Goal: Check status: Check status

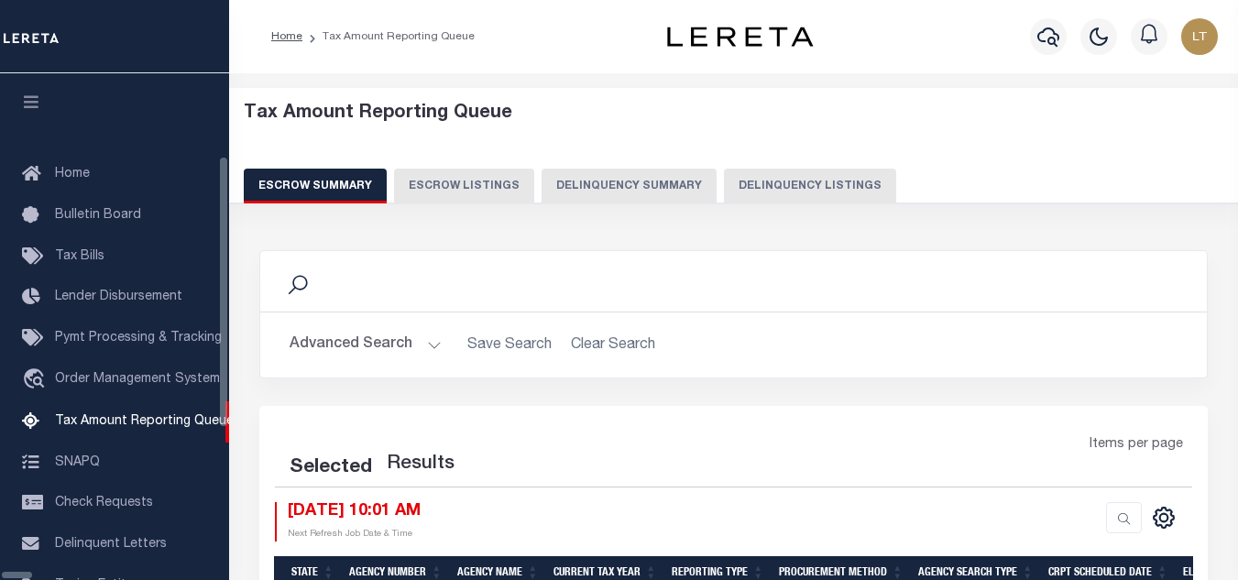
select select "100"
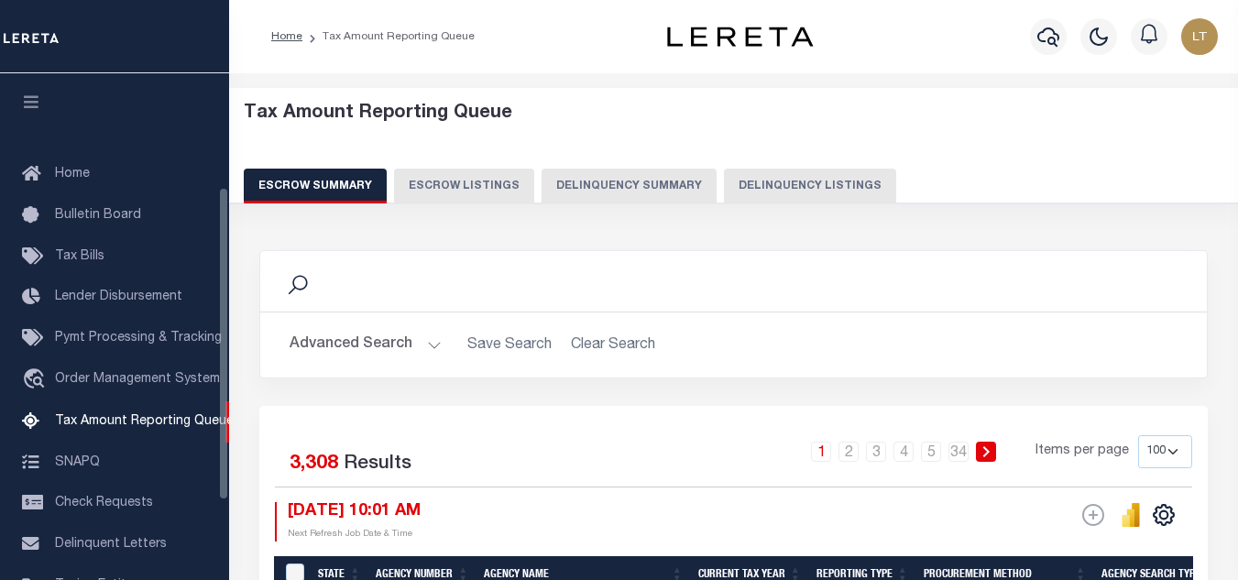
scroll to position [185, 0]
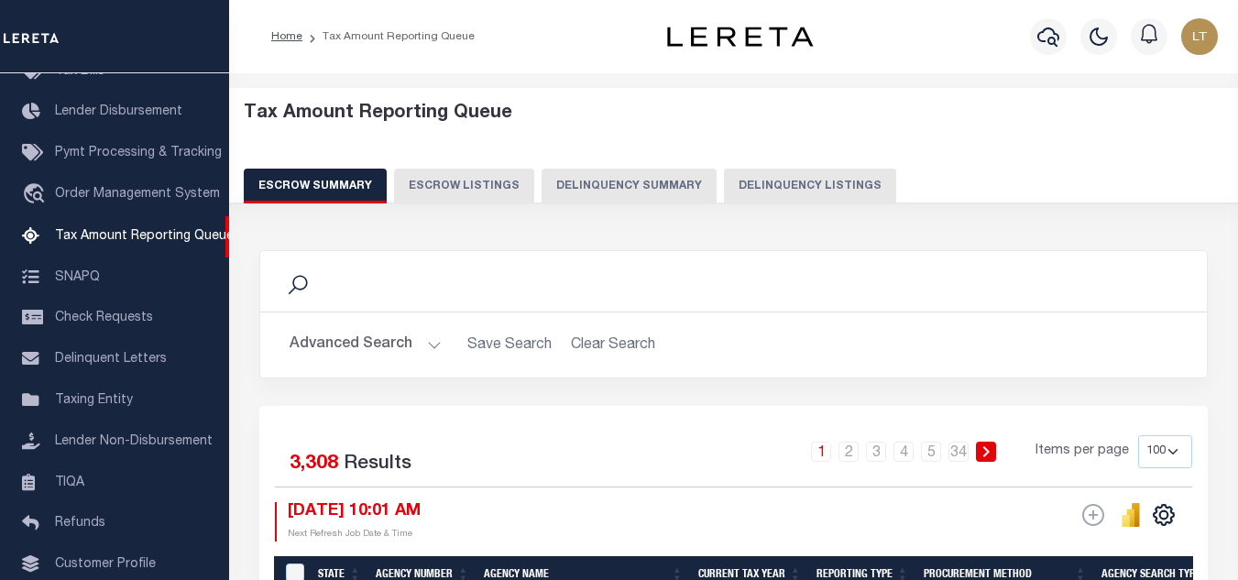
click at [734, 185] on button "Delinquency Listings" at bounding box center [810, 186] width 172 height 35
select select
select select "100"
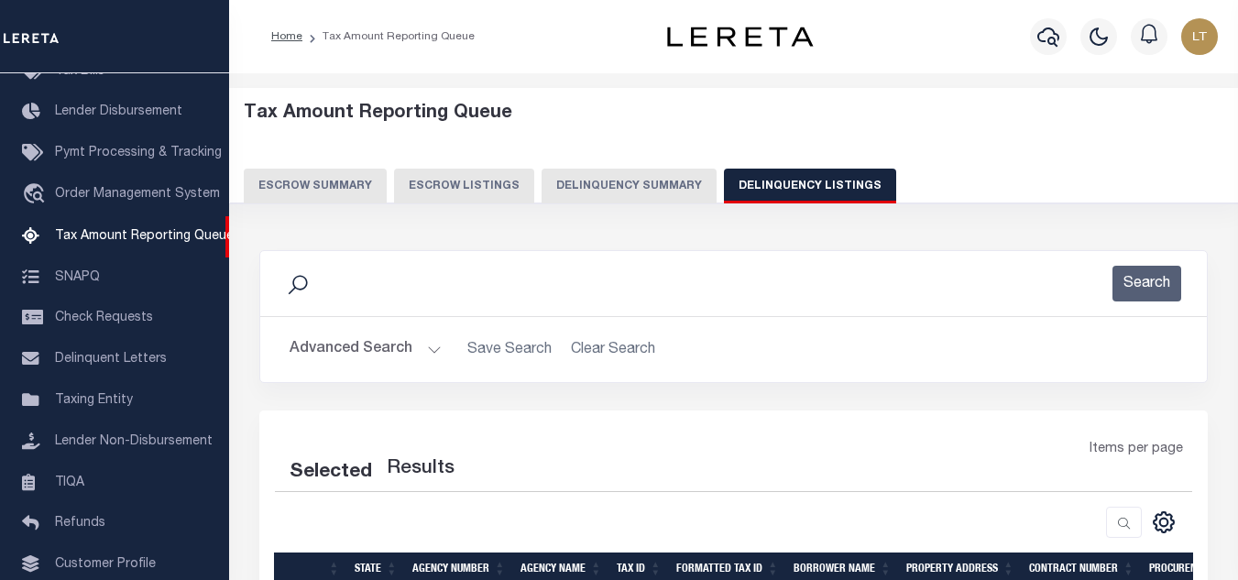
select select "100"
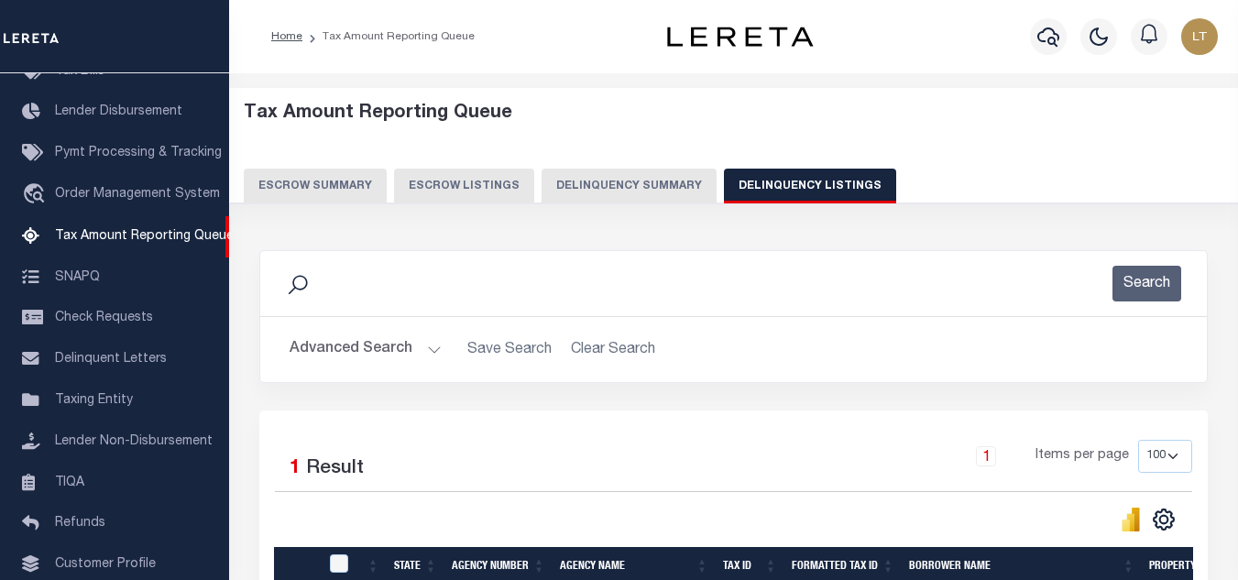
click at [345, 354] on button "Advanced Search" at bounding box center [366, 350] width 152 height 36
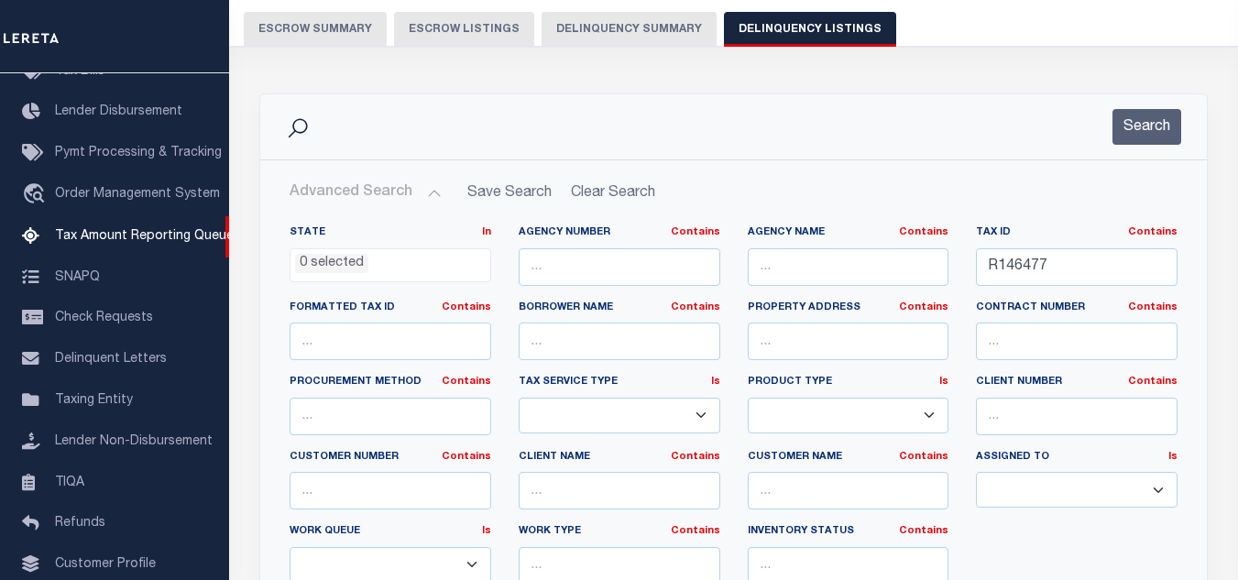
scroll to position [0, 0]
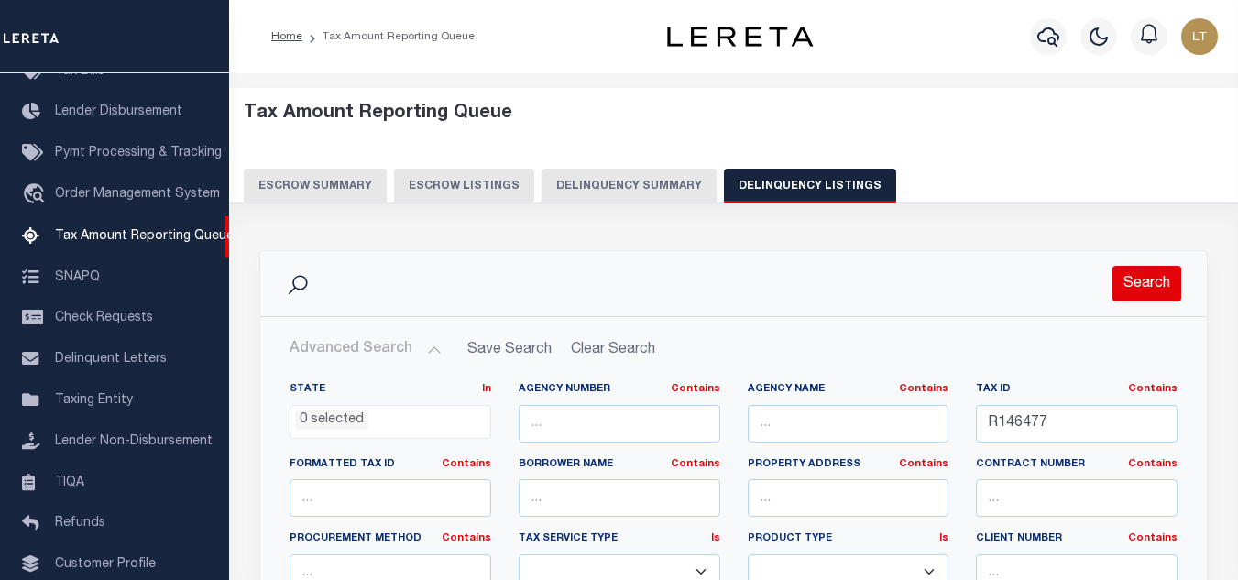
click at [1136, 288] on button "Search" at bounding box center [1147, 284] width 69 height 36
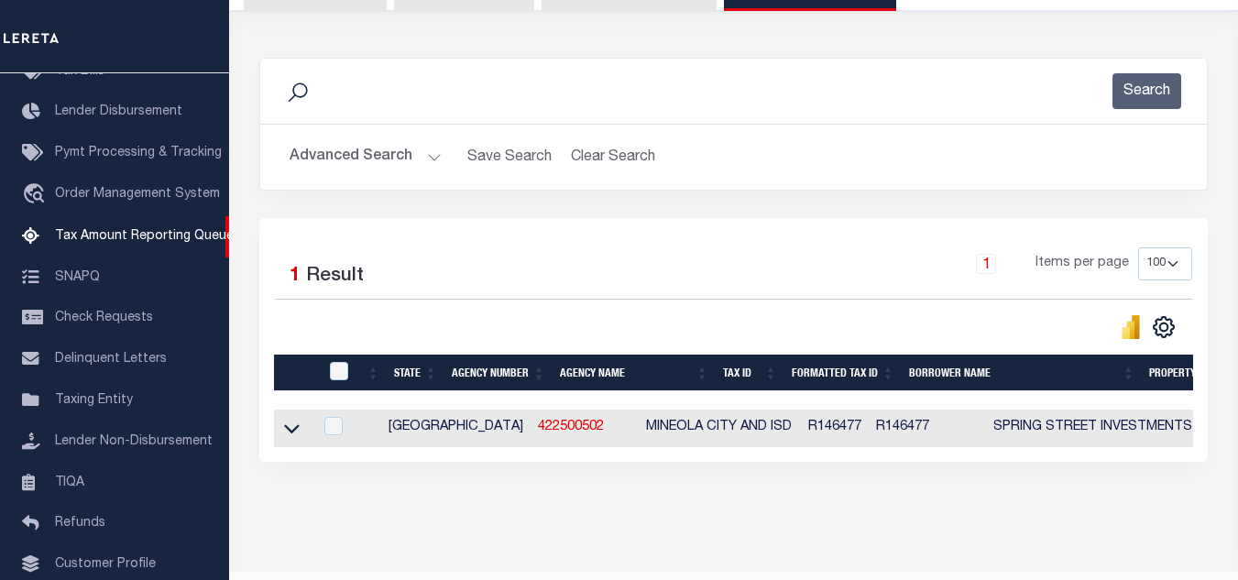
scroll to position [255, 0]
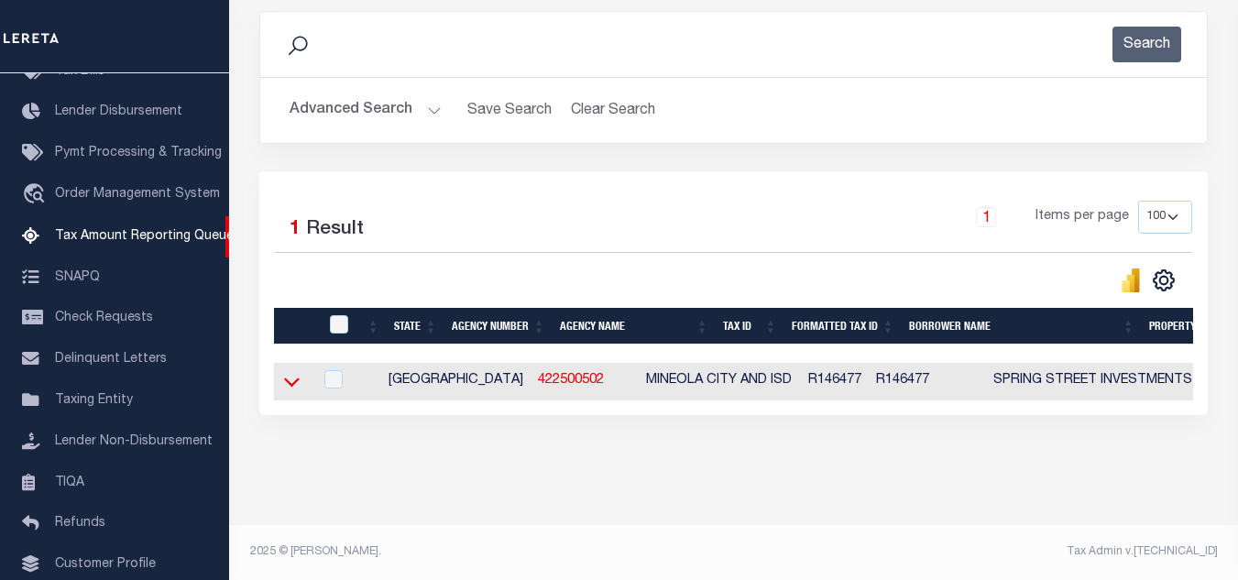
click at [289, 372] on icon at bounding box center [292, 381] width 16 height 19
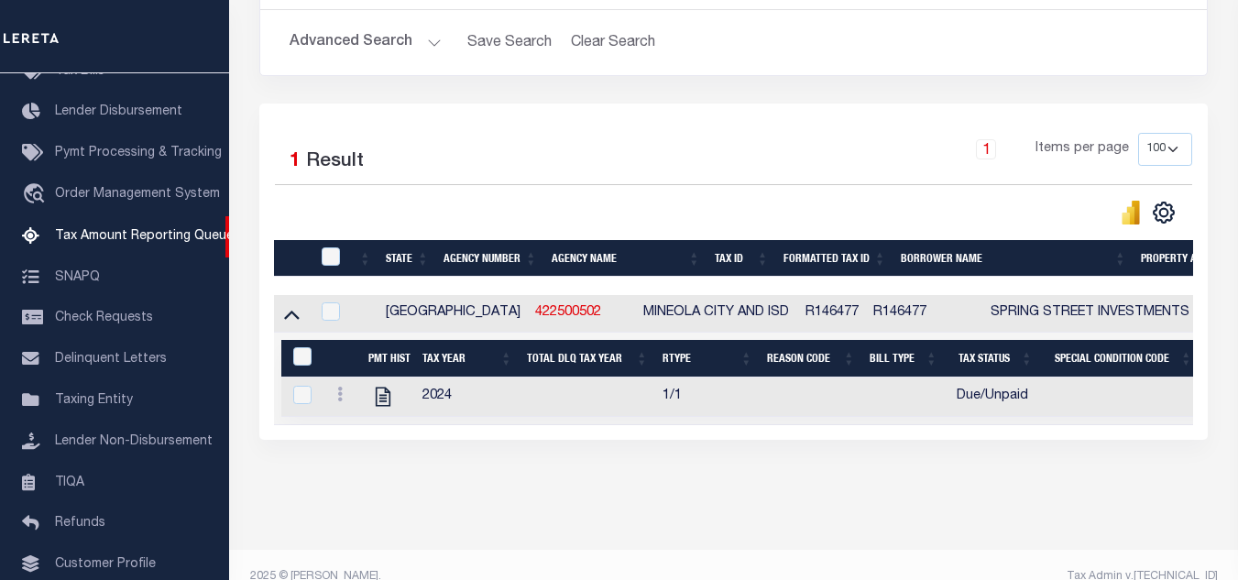
scroll to position [346, 0]
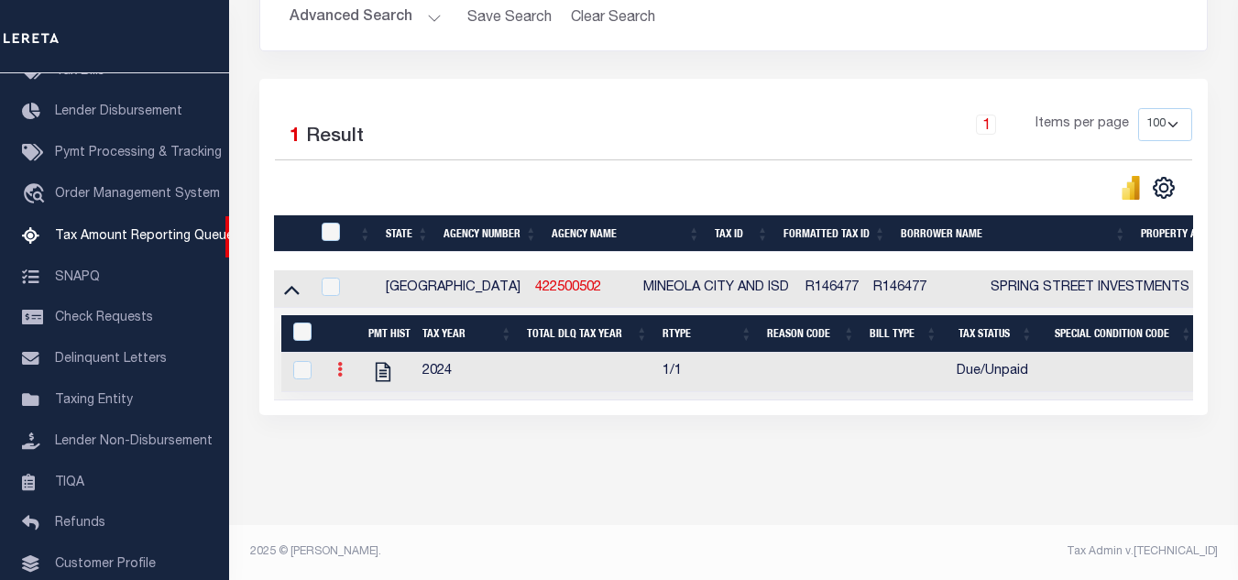
click at [341, 367] on icon at bounding box center [339, 369] width 5 height 15
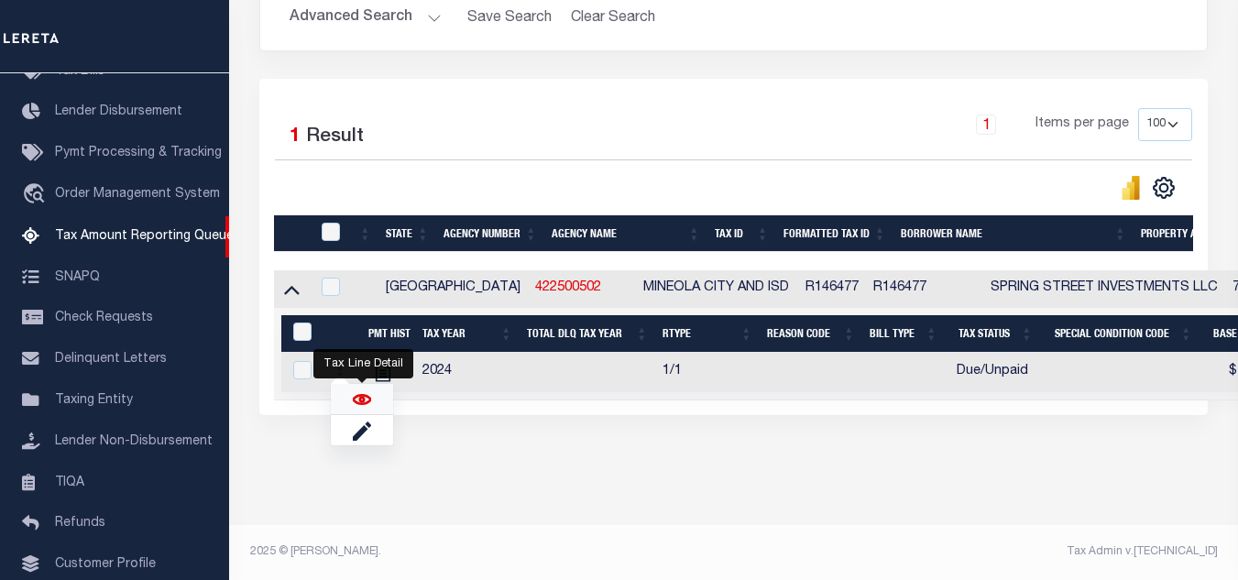
click at [366, 399] on img "" at bounding box center [362, 399] width 18 height 18
checkbox input "true"
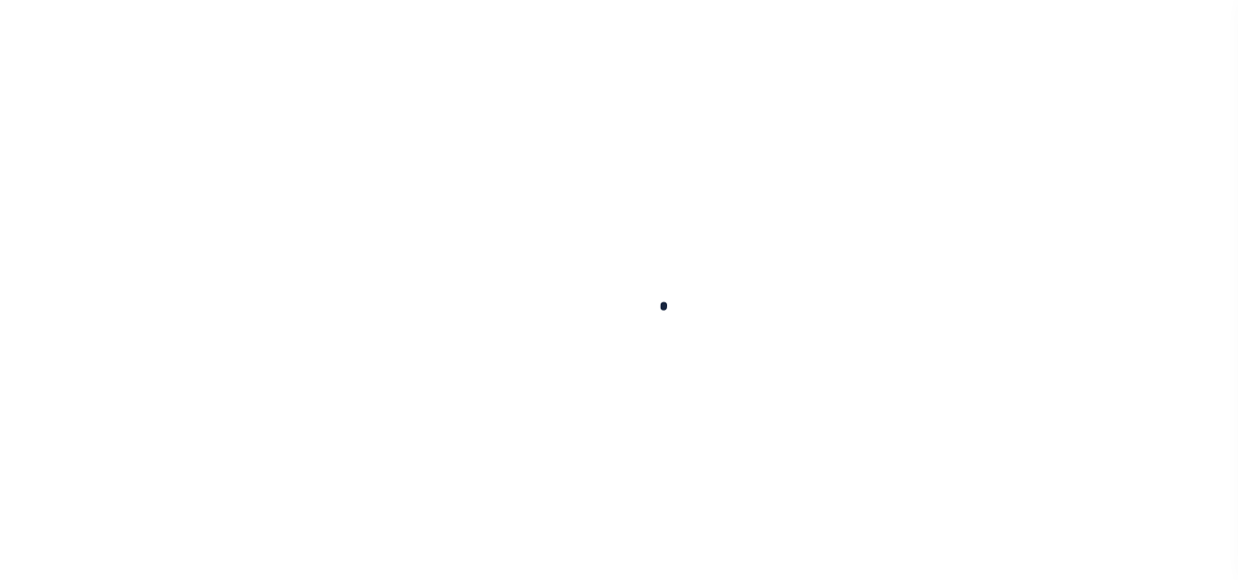
checkbox input "false"
type input "08/31/2025"
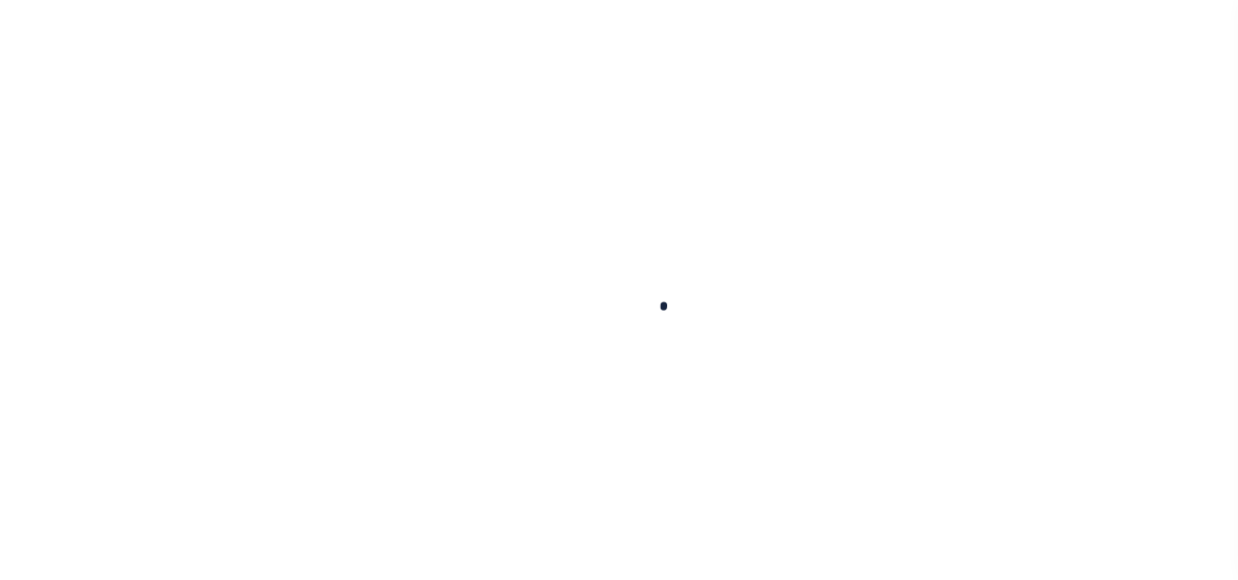
type input "08/16/2025"
select select "DUE"
type input "$110.99"
type input "$47.51"
type input "$158.5"
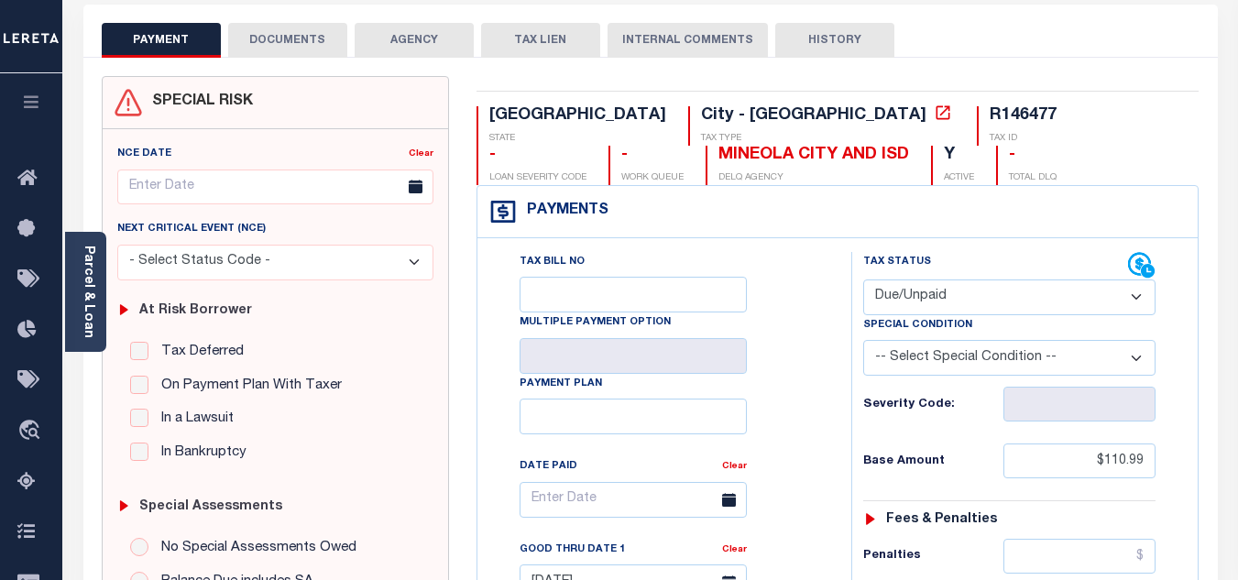
scroll to position [92, 0]
click at [990, 111] on div "R146477" at bounding box center [1023, 114] width 67 height 16
copy div "R146477"
click at [934, 112] on icon at bounding box center [943, 112] width 18 height 18
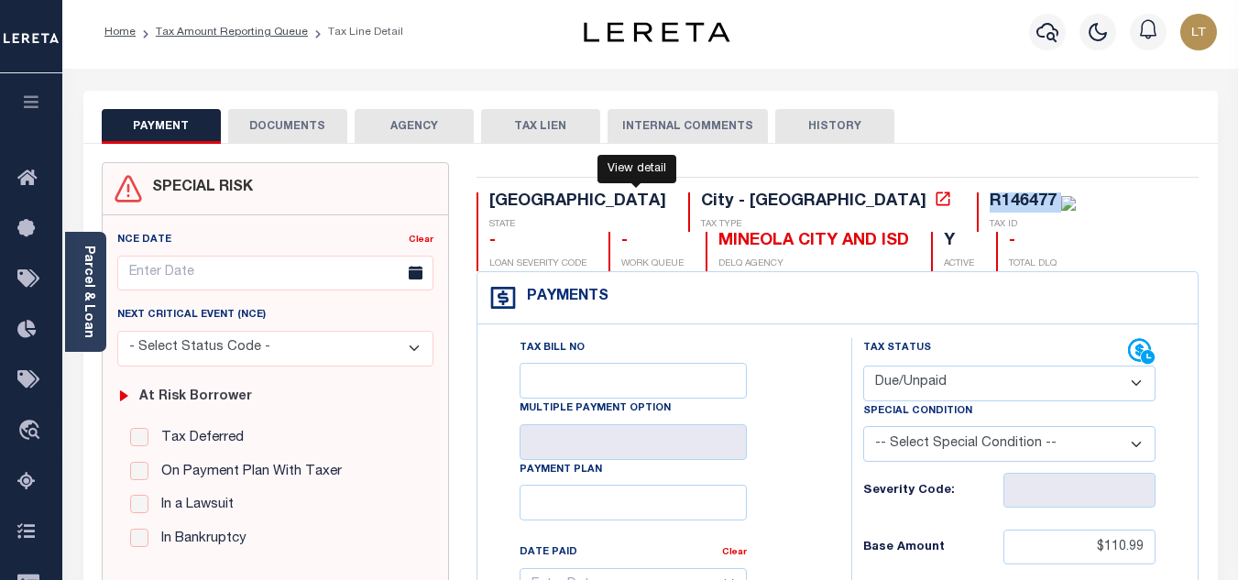
scroll to position [0, 0]
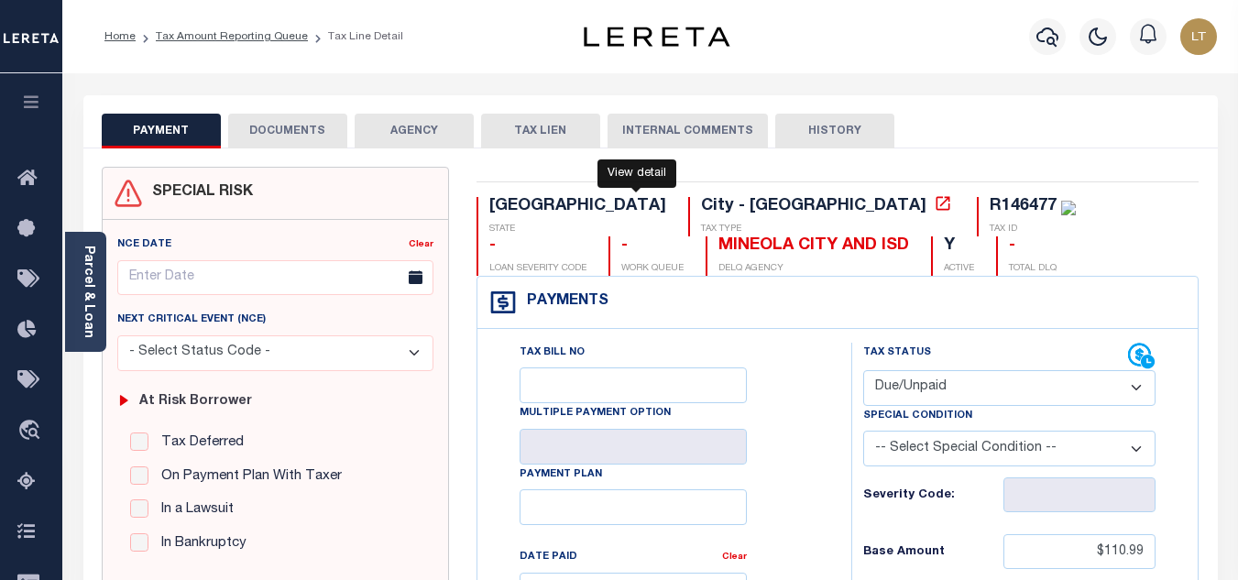
click at [810, 302] on div "Payments Warning! Search Status is not "Completed", amounts can not be keyed." at bounding box center [837, 303] width 721 height 52
click at [934, 209] on icon at bounding box center [943, 203] width 18 height 18
click at [207, 36] on link "Tax Amount Reporting Queue" at bounding box center [232, 36] width 152 height 11
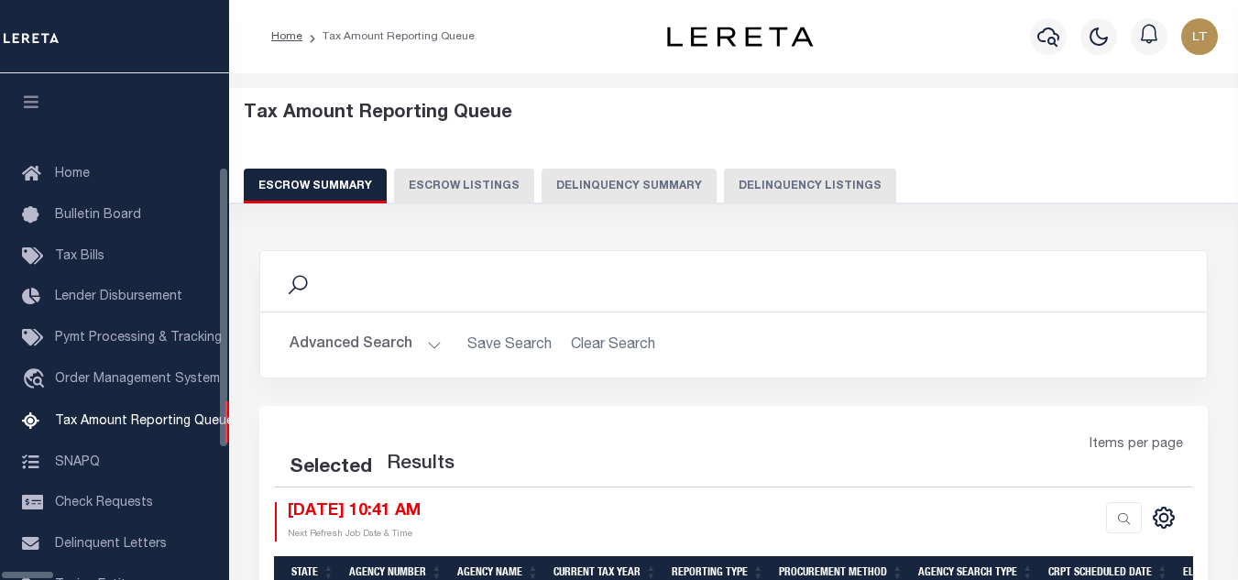
click at [651, 186] on button "Delinquency Summary" at bounding box center [629, 186] width 175 height 35
click at [744, 193] on button "Delinquency Listings" at bounding box center [810, 186] width 172 height 35
select select "100"
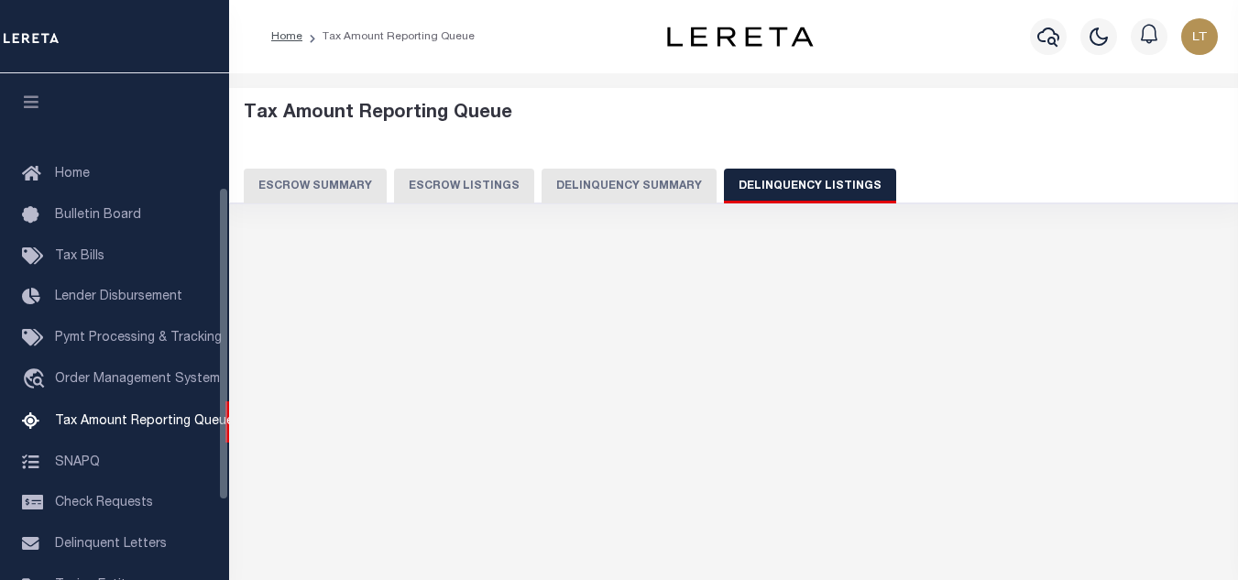
scroll to position [185, 0]
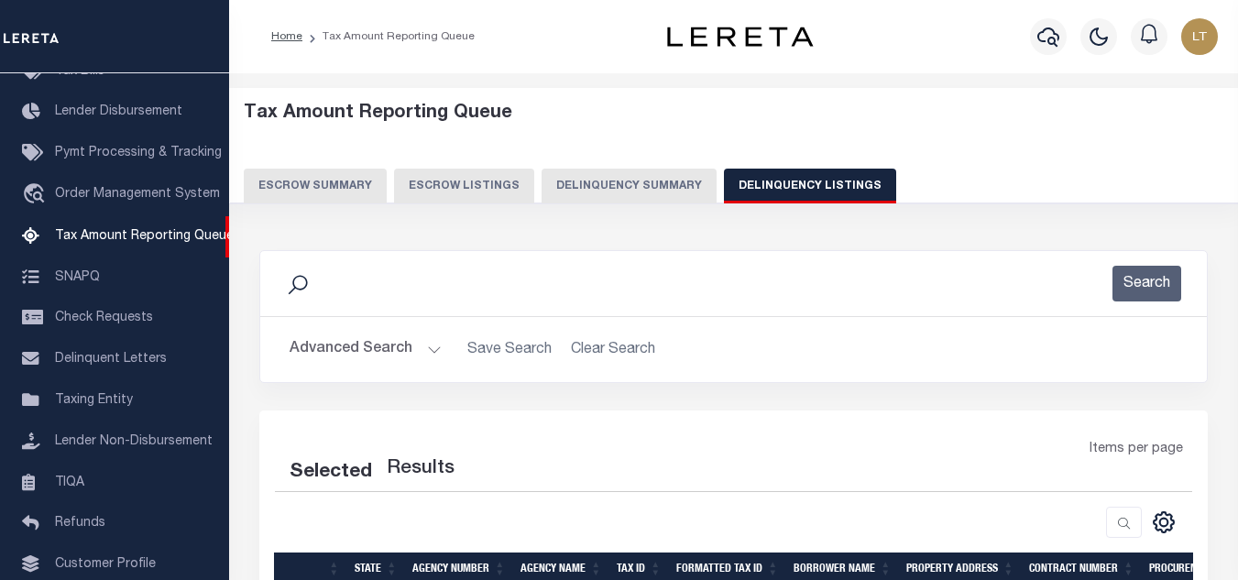
select select "100"
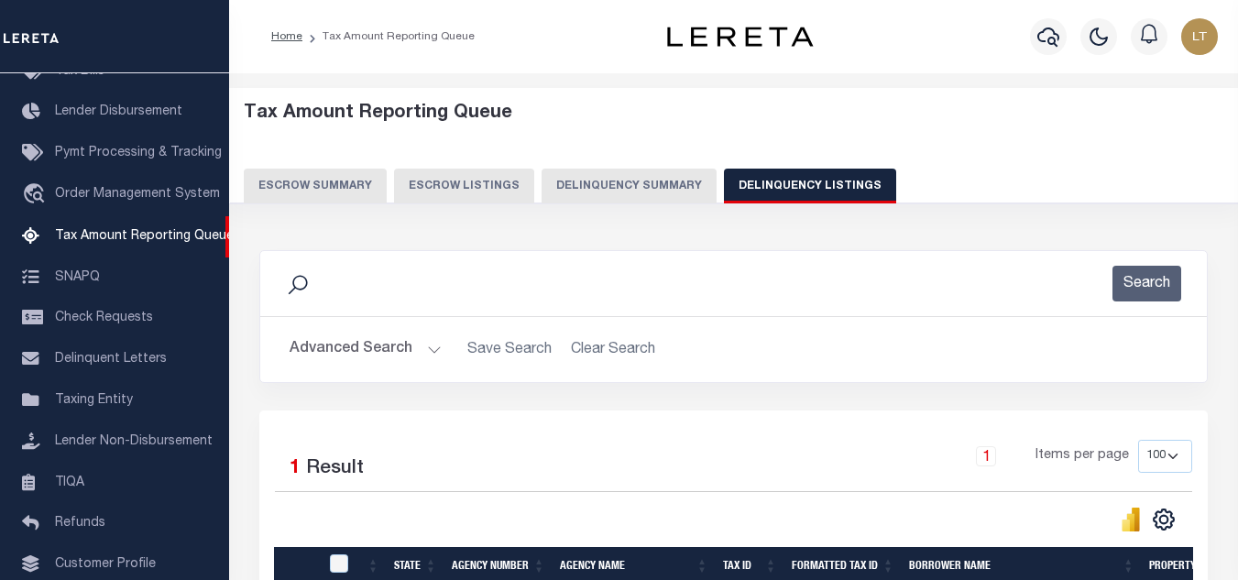
click at [350, 348] on button "Advanced Search" at bounding box center [366, 350] width 152 height 36
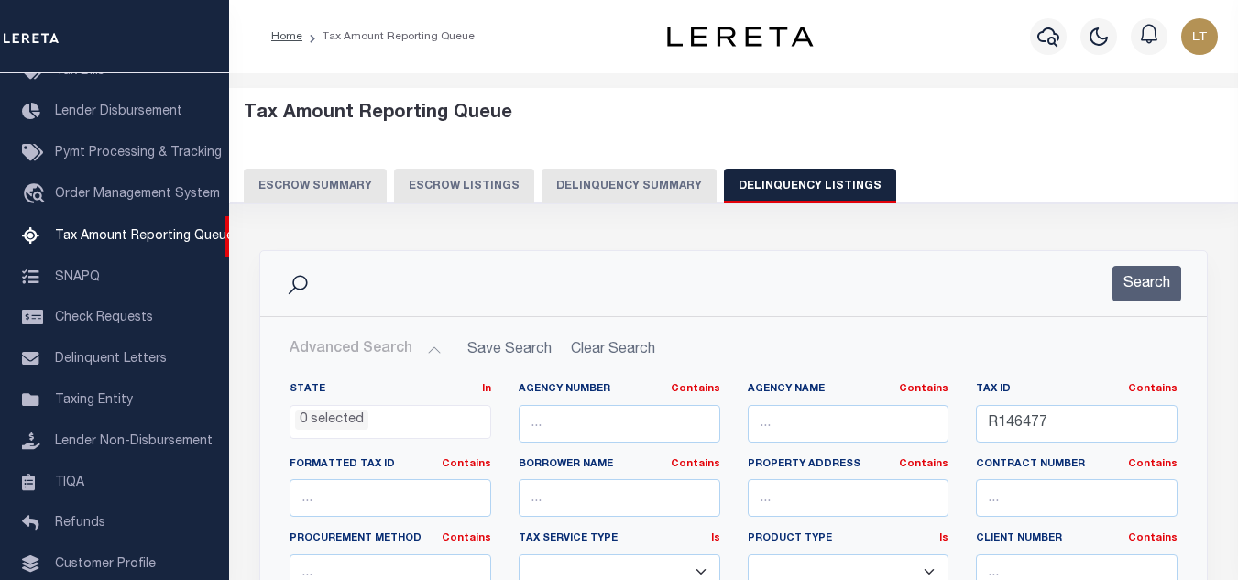
scroll to position [183, 0]
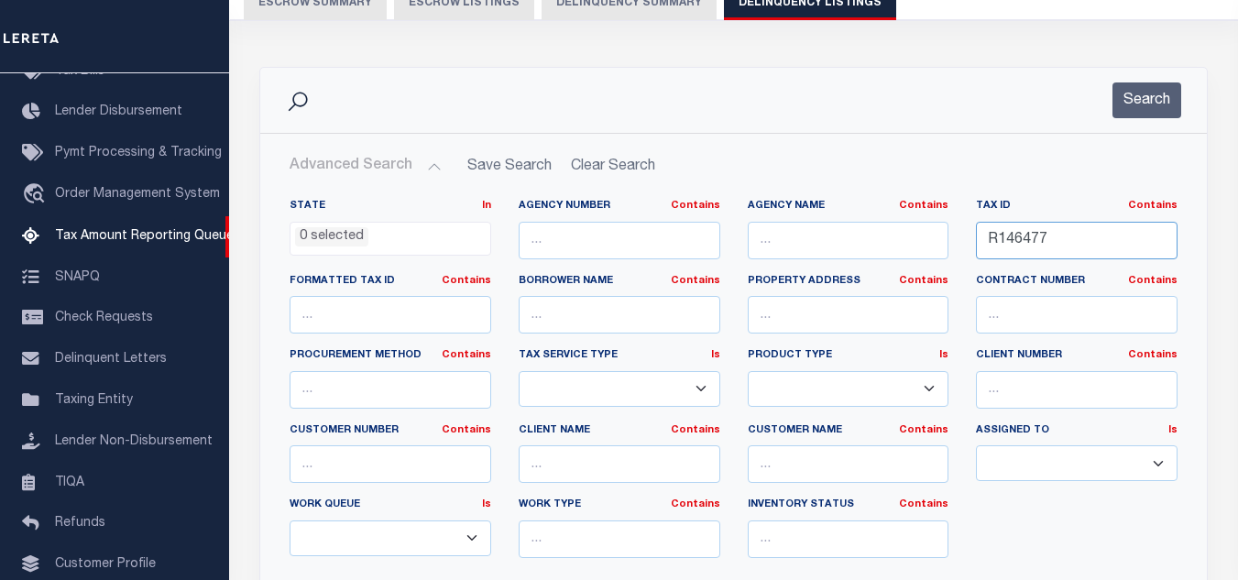
click at [1034, 246] on input "R146477" at bounding box center [1077, 241] width 202 height 38
paste input "00600311"
type input "00600311"
click at [1152, 97] on button "Search" at bounding box center [1147, 100] width 69 height 36
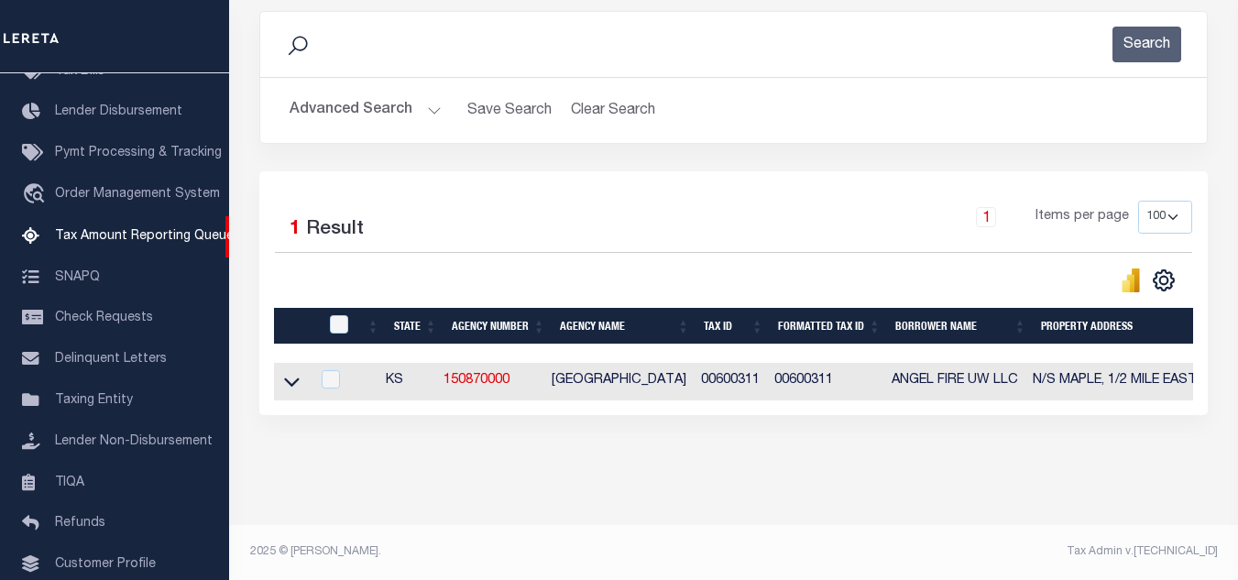
scroll to position [255, 0]
click at [294, 372] on icon at bounding box center [292, 381] width 16 height 19
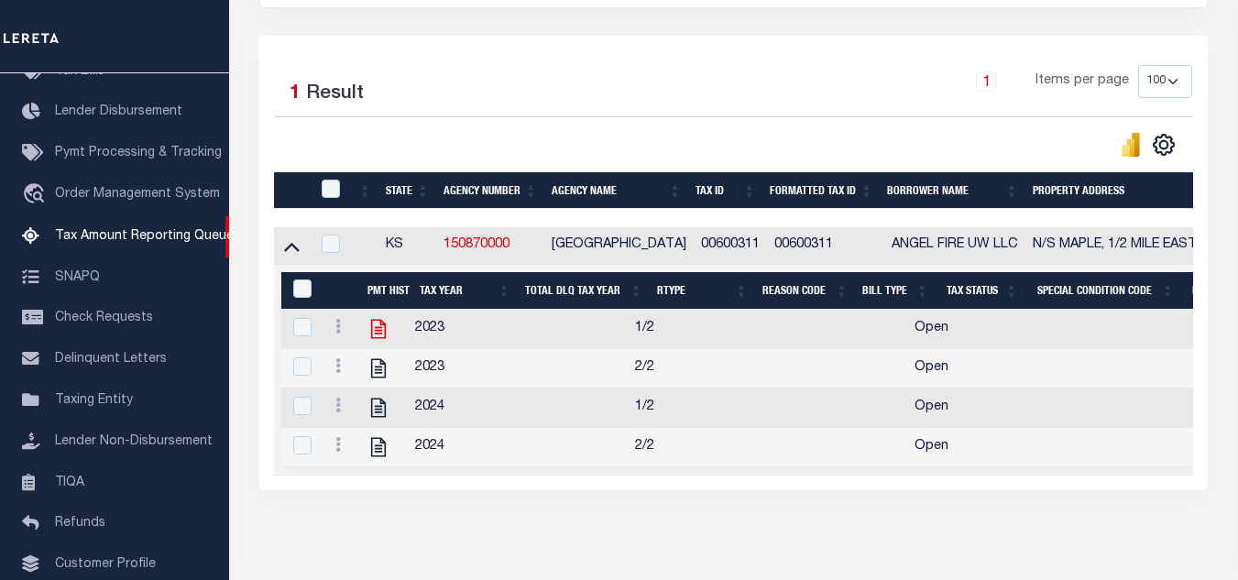
scroll to position [378, 0]
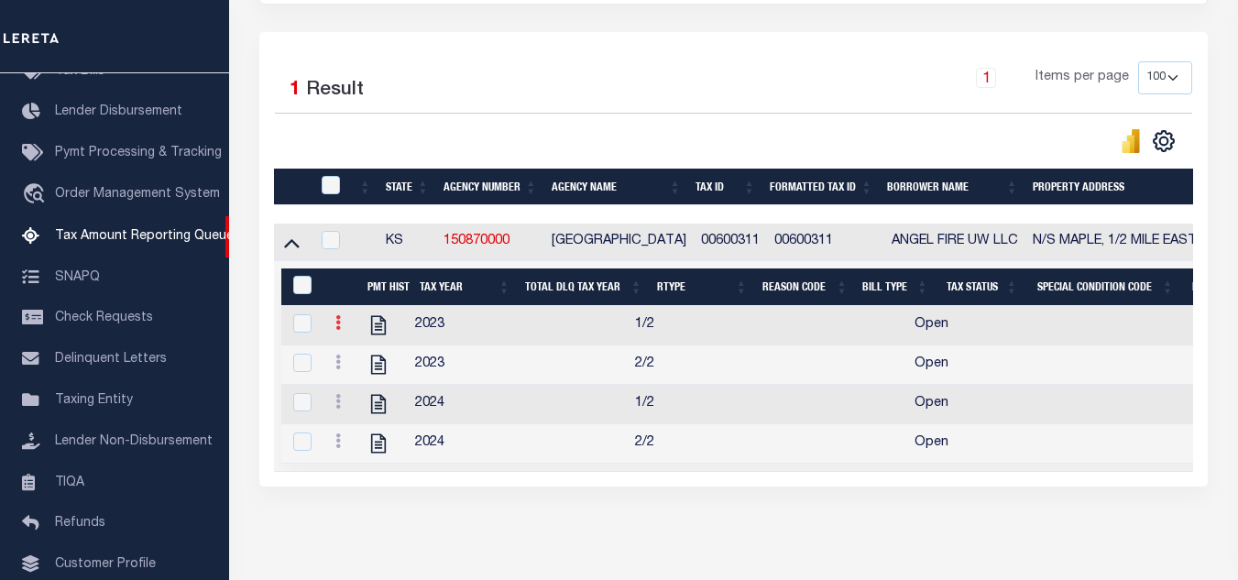
click at [336, 330] on icon at bounding box center [337, 322] width 5 height 15
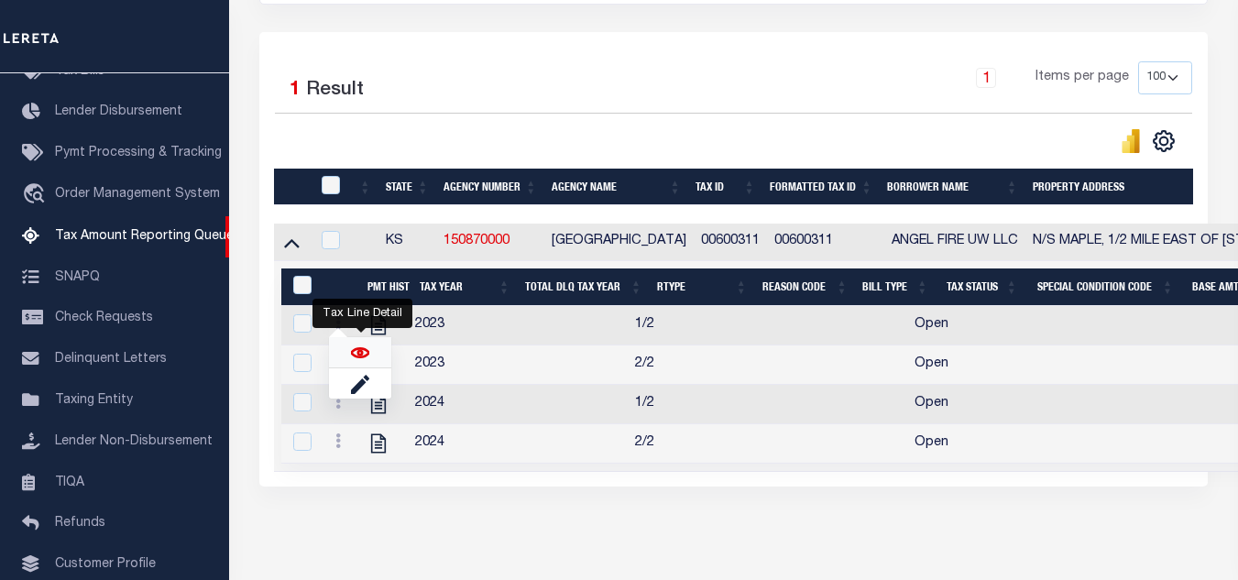
click at [361, 360] on img "" at bounding box center [360, 353] width 18 height 18
checkbox input "true"
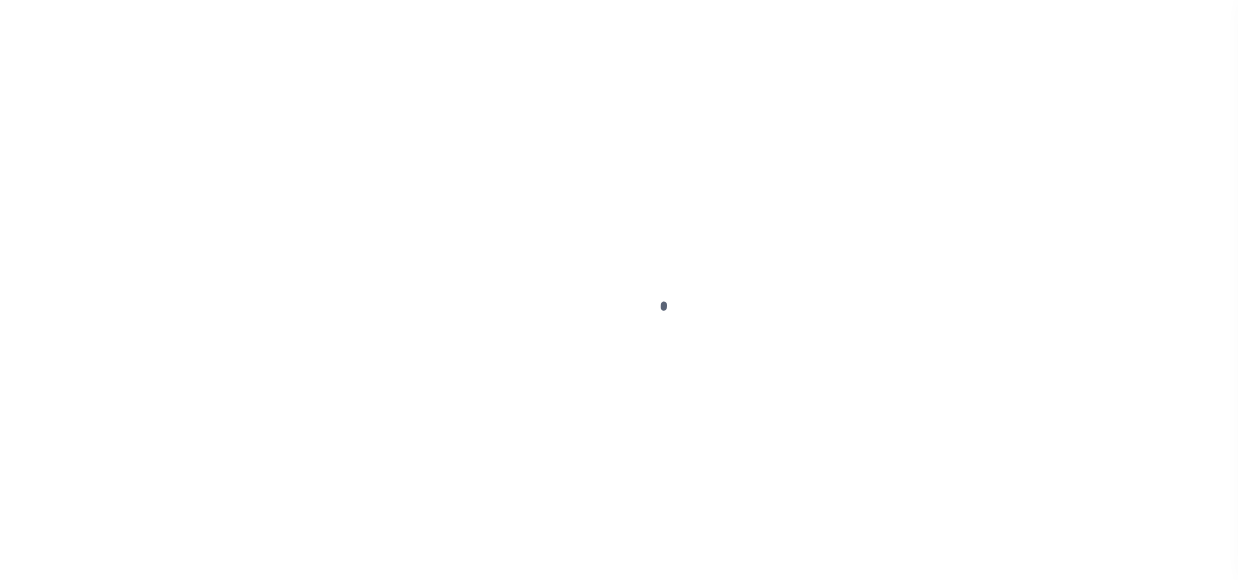
select select "OP2"
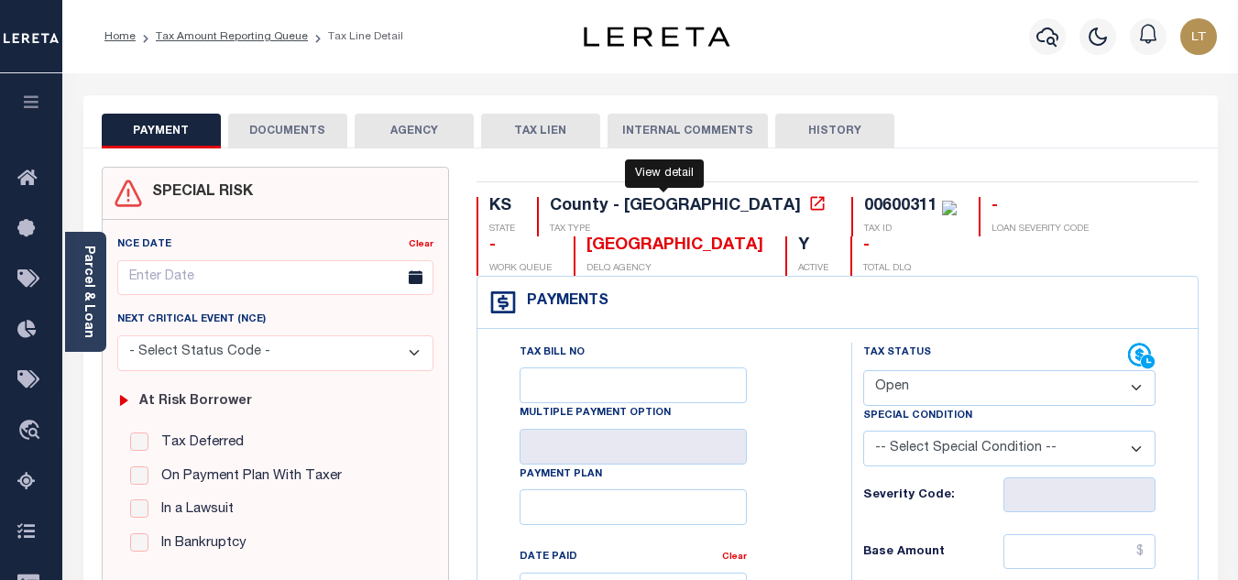
click at [808, 205] on icon at bounding box center [817, 203] width 18 height 18
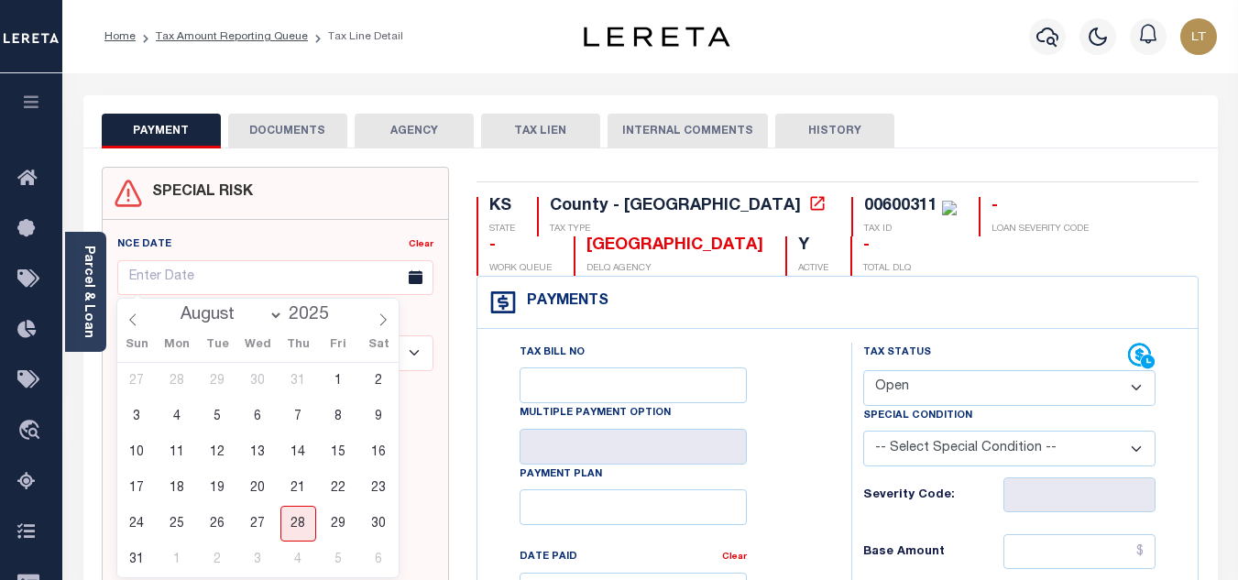
click at [209, 266] on input "text" at bounding box center [275, 278] width 316 height 36
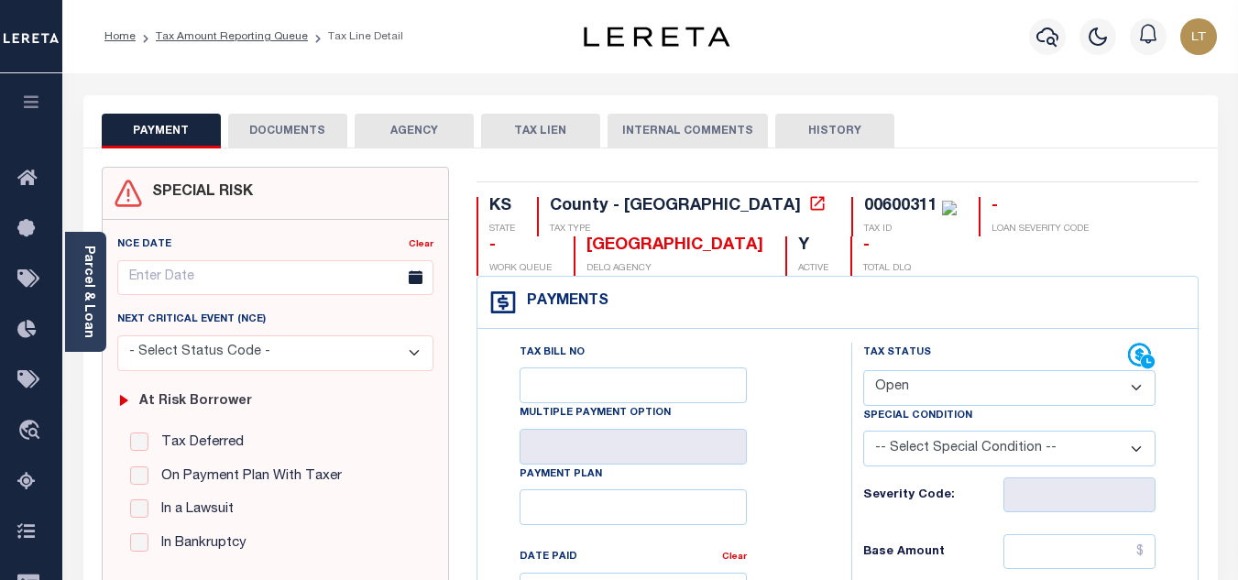
click at [268, 140] on button "DOCUMENTS" at bounding box center [287, 131] width 119 height 35
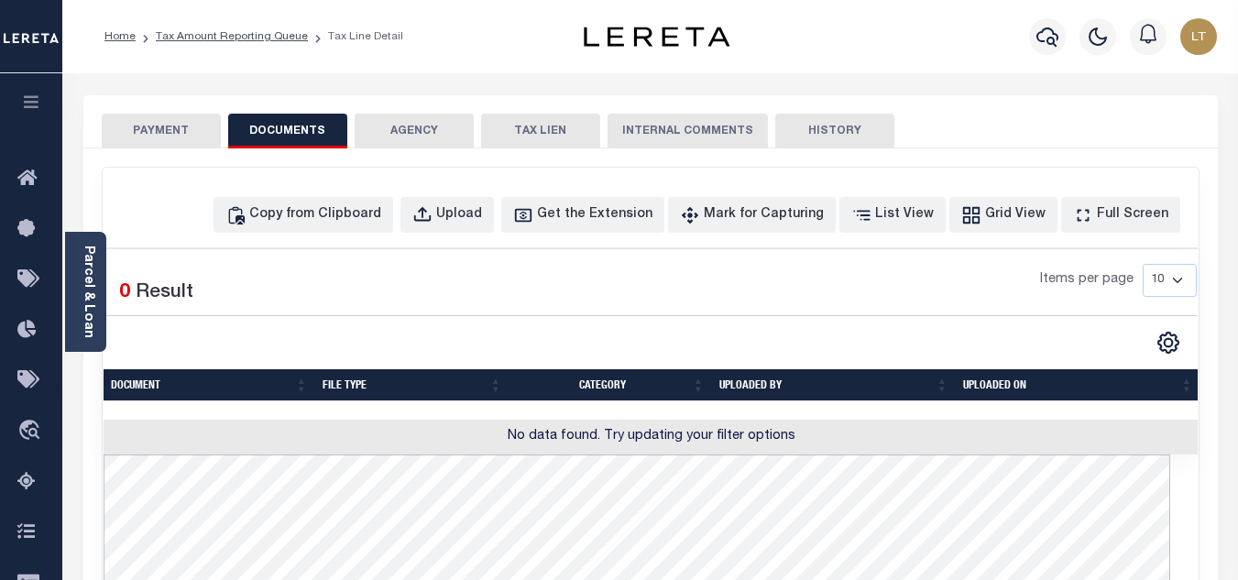
click at [186, 137] on button "PAYMENT" at bounding box center [161, 131] width 119 height 35
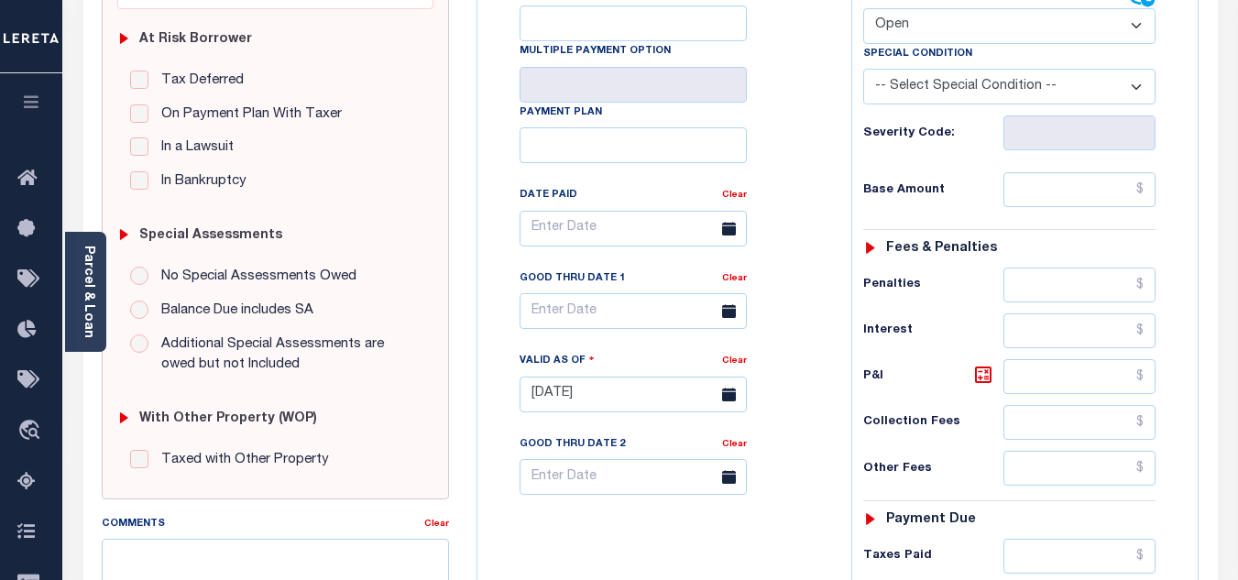
scroll to position [367, 0]
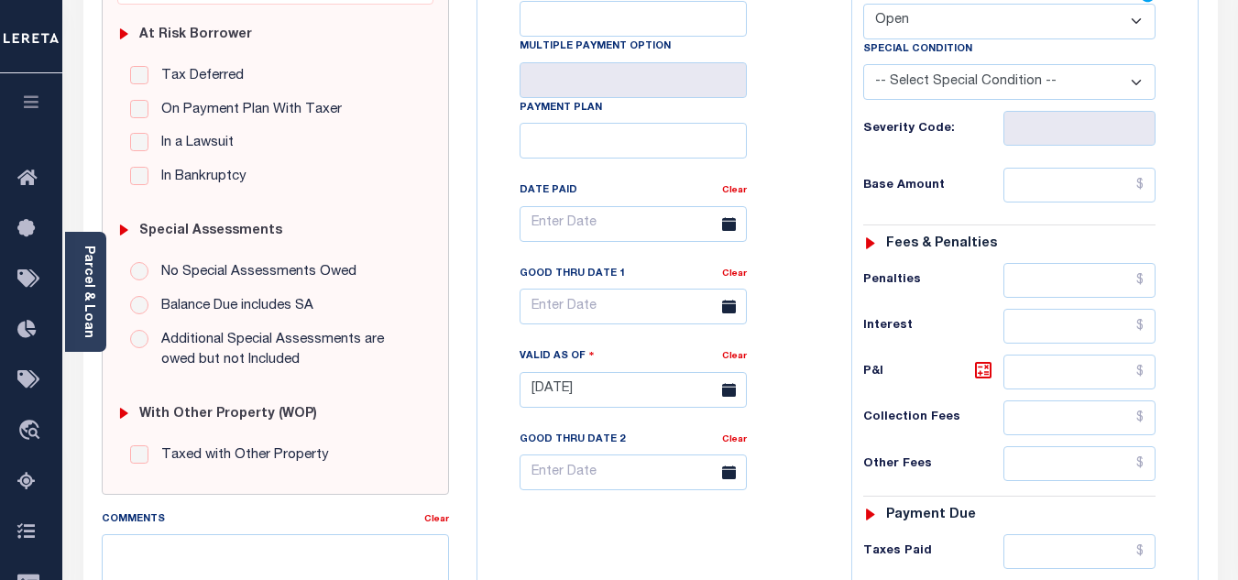
drag, startPoint x: 200, startPoint y: 277, endPoint x: 214, endPoint y: 277, distance: 13.7
click at [214, 277] on label "No Special Assessments Owed" at bounding box center [254, 272] width 204 height 21
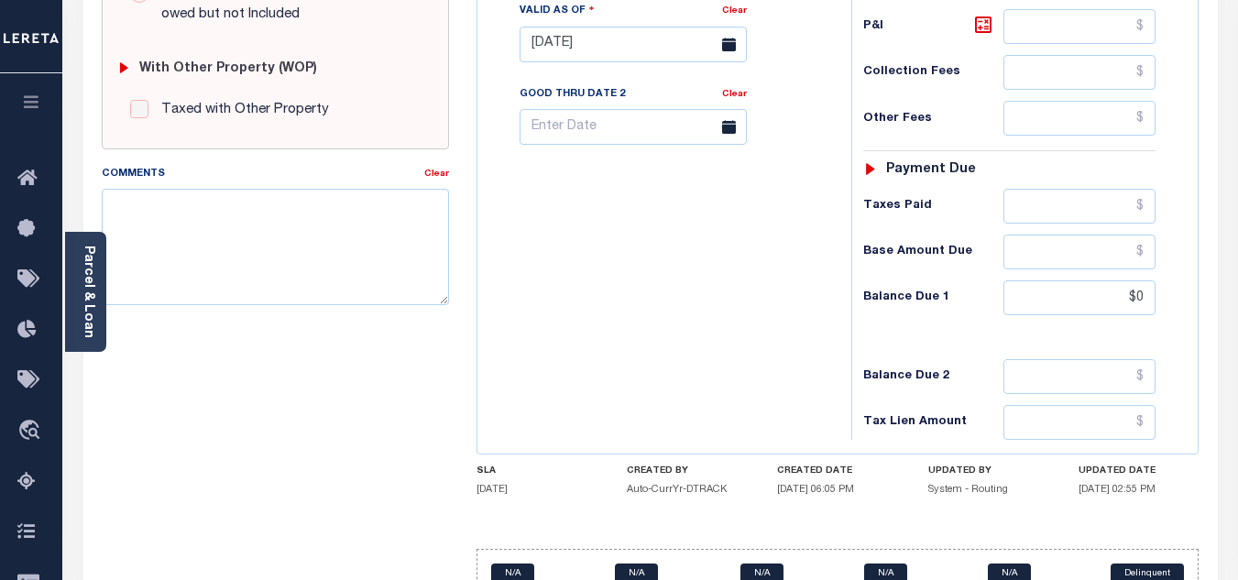
scroll to position [711, 0]
